Goal: Transaction & Acquisition: Purchase product/service

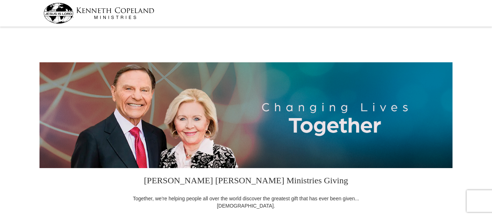
select select "[GEOGRAPHIC_DATA]"
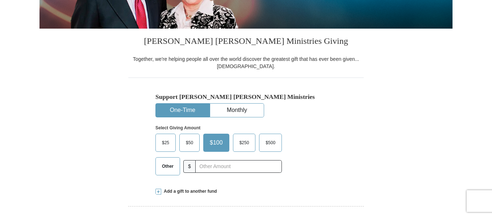
scroll to position [181, 0]
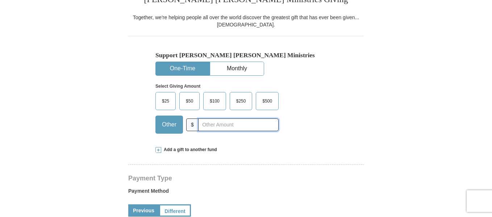
click at [227, 126] on input "text" at bounding box center [238, 125] width 80 height 13
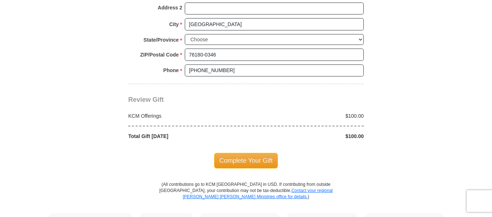
scroll to position [580, 0]
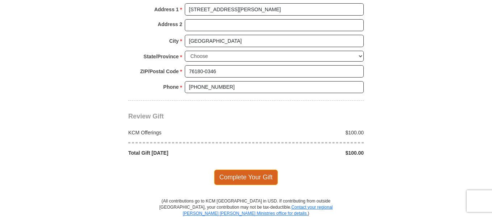
type input "100.00"
click at [250, 176] on span "Complete Your Gift" at bounding box center [246, 177] width 64 height 15
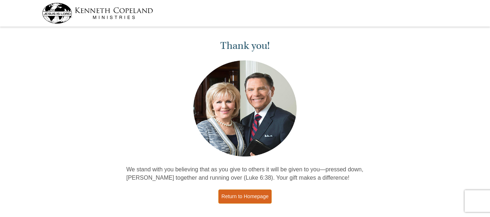
click at [261, 199] on link "Return to Homepage" at bounding box center [245, 197] width 54 height 14
